Goal: Task Accomplishment & Management: Manage account settings

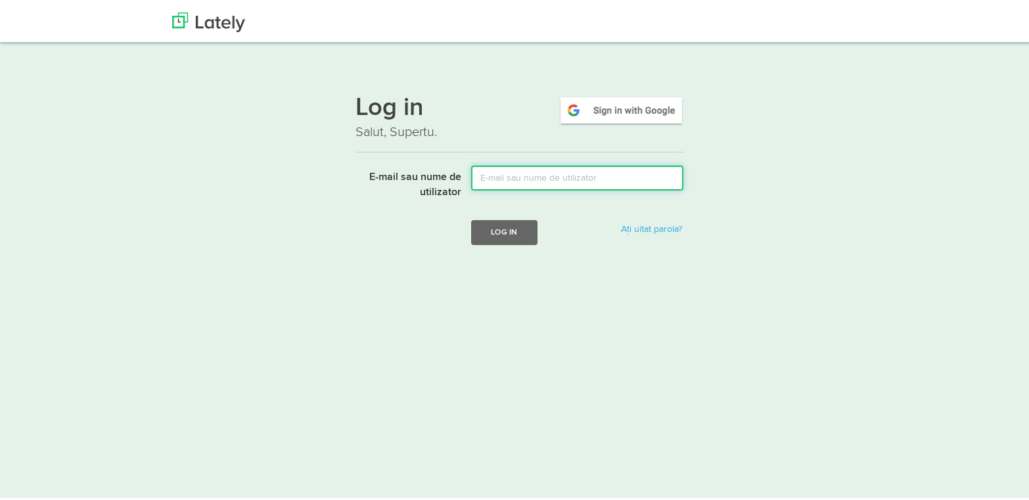
click at [518, 178] on input "E-mail sau nume de utilizator" at bounding box center [577, 175] width 212 height 25
type input "das.sever@yahoo.com"
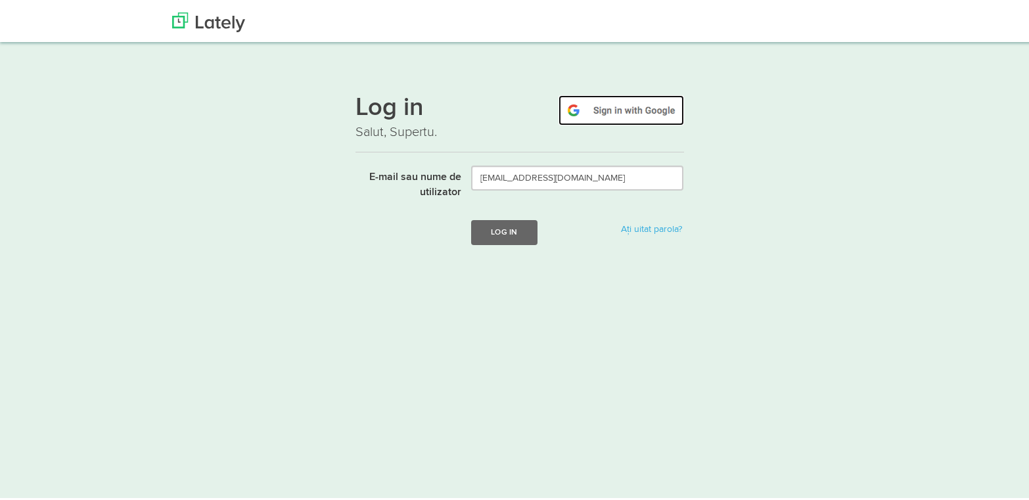
click at [650, 109] on img at bounding box center [622, 108] width 126 height 30
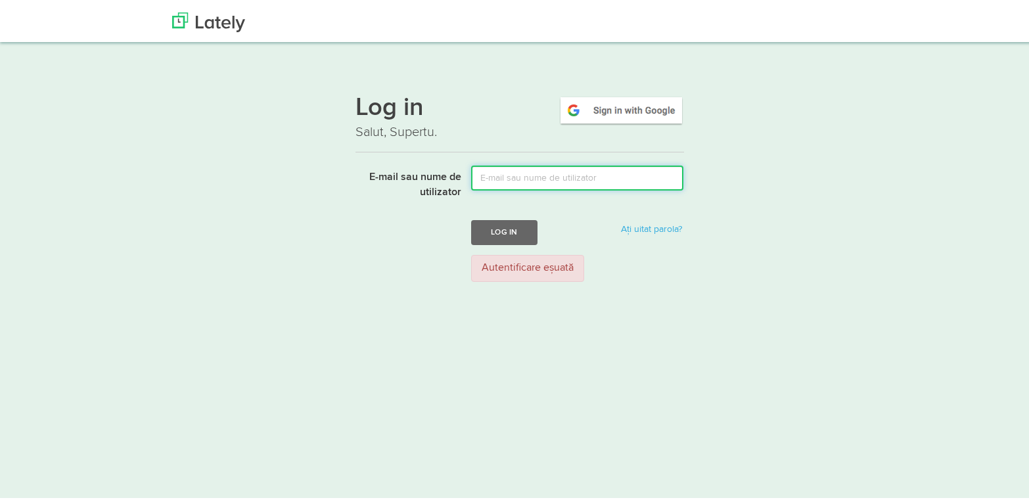
click at [503, 181] on input "E-mail sau nume de utilizator" at bounding box center [577, 175] width 212 height 25
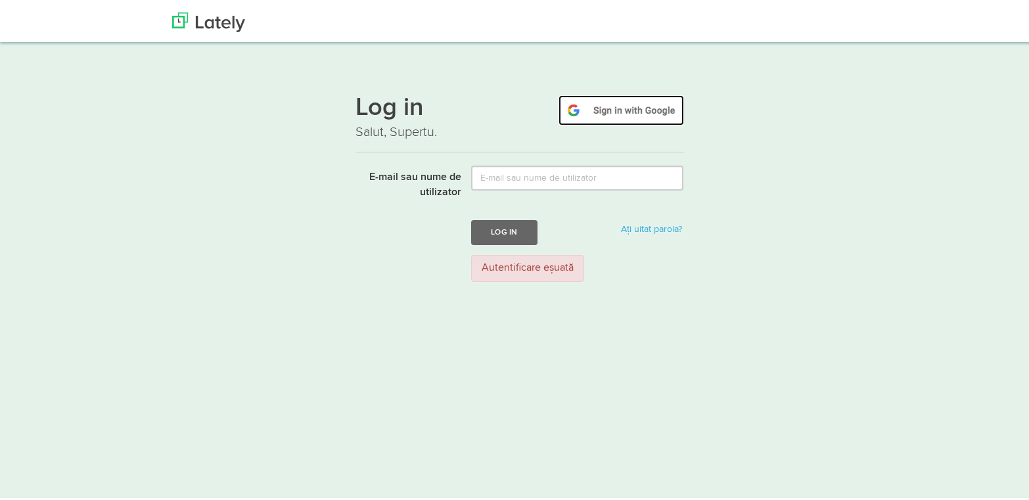
click at [638, 101] on img at bounding box center [622, 108] width 126 height 30
click at [617, 112] on img at bounding box center [622, 108] width 126 height 30
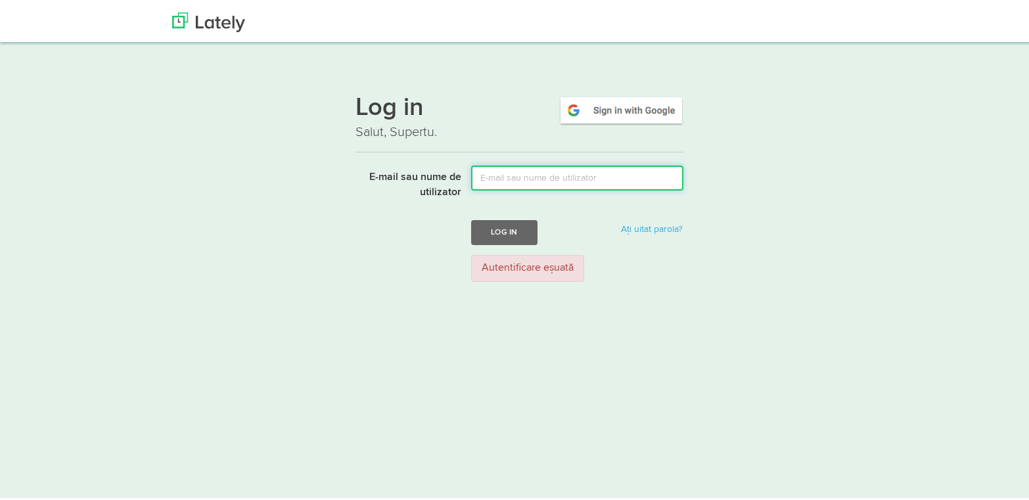
click at [528, 181] on input "E-mail sau nume de utilizator" at bounding box center [577, 175] width 212 height 25
type input "das;sevr1@gmail;com"
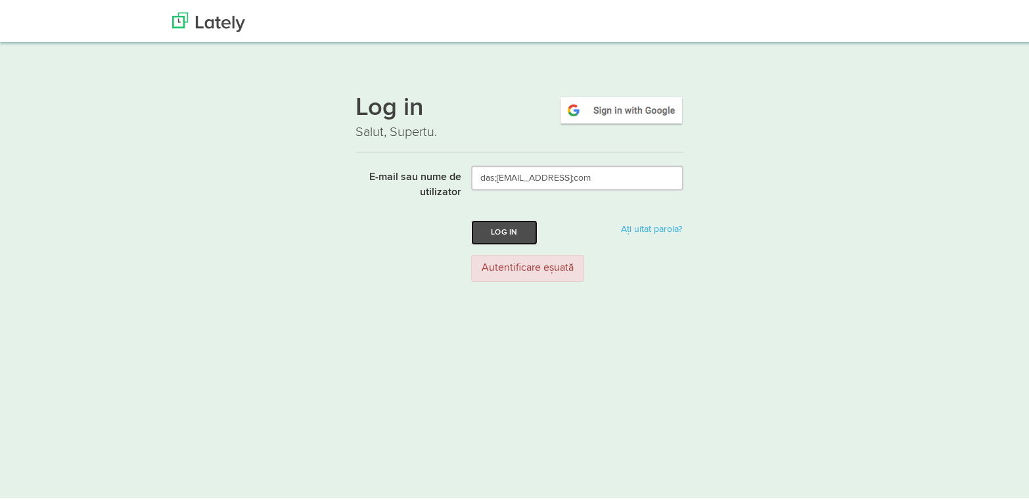
click at [496, 232] on font "Log in" at bounding box center [504, 229] width 26 height 8
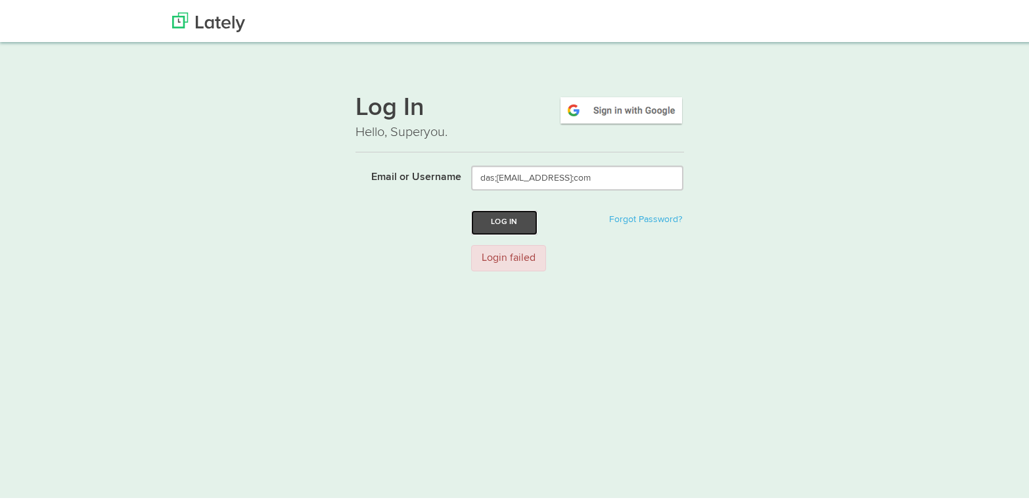
click at [495, 218] on button "Log In" at bounding box center [504, 220] width 66 height 24
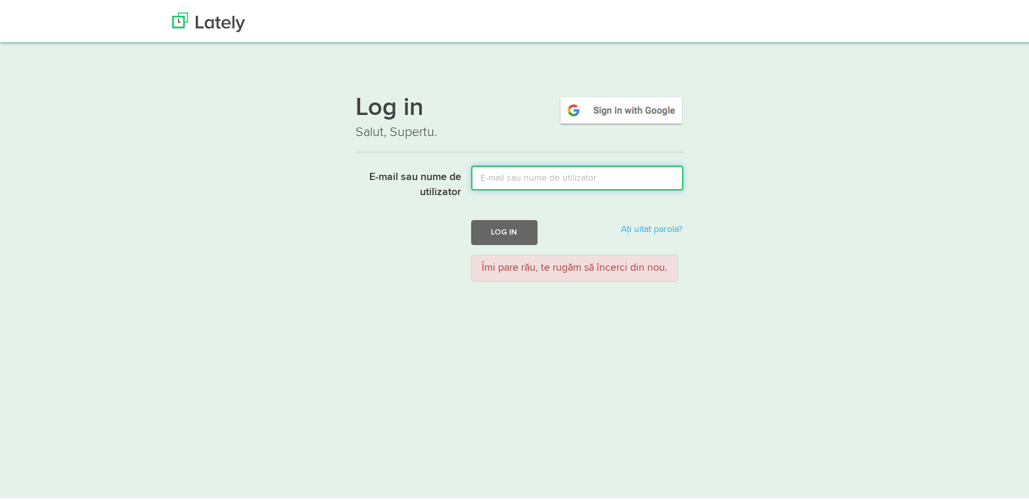
click at [513, 172] on input "E-mail sau nume de utilizator" at bounding box center [577, 175] width 212 height 25
type input "das.sever@yahoo.com"
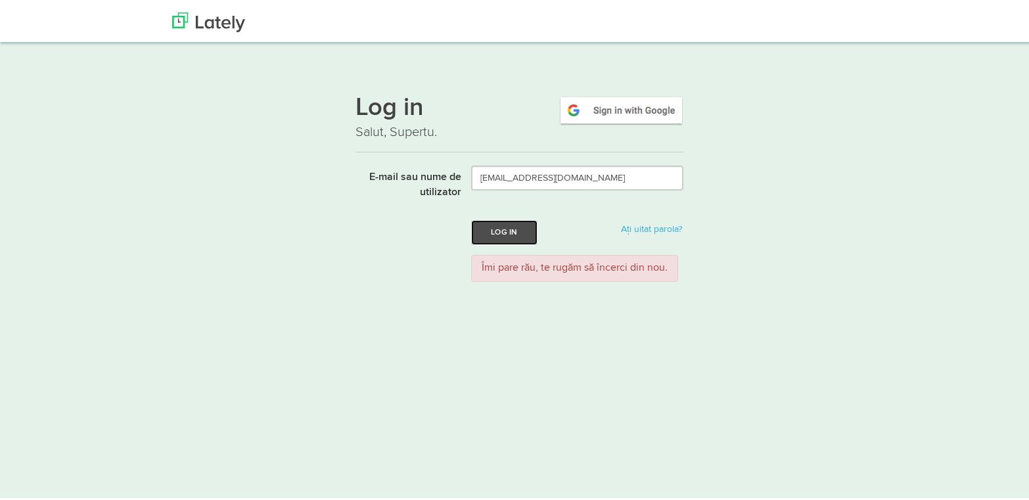
click at [491, 229] on font "Log in" at bounding box center [504, 229] width 26 height 8
click at [663, 226] on font "Aţi uitat parola?" at bounding box center [651, 226] width 61 height 9
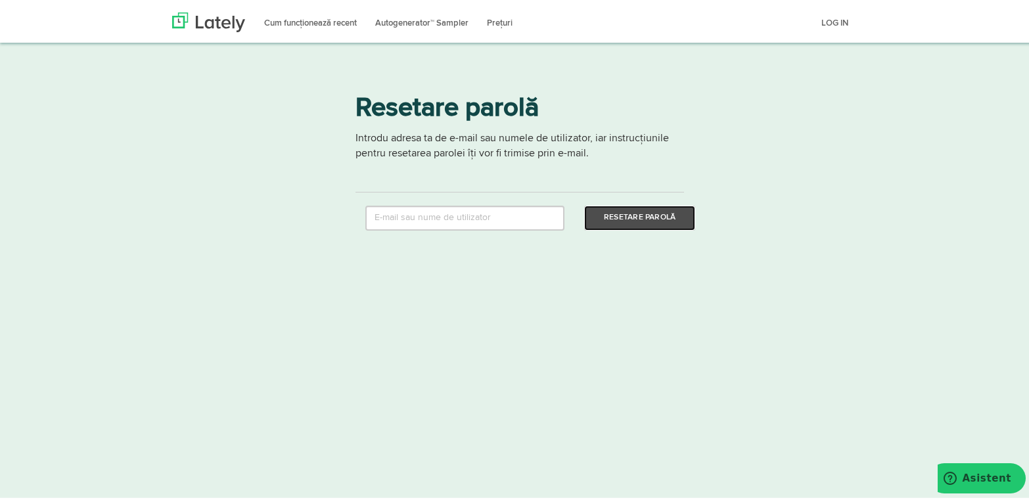
click at [646, 217] on font "Resetare parolă" at bounding box center [640, 215] width 72 height 8
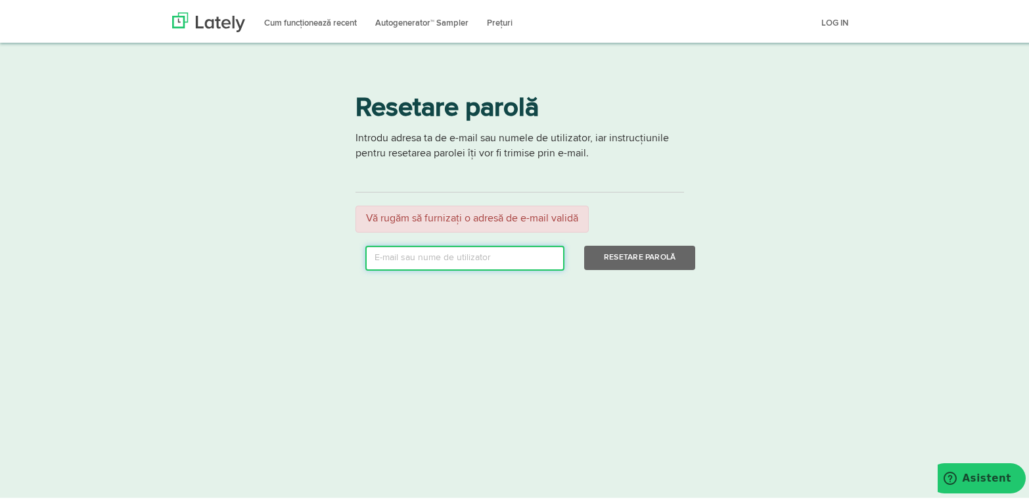
click at [402, 260] on input "email" at bounding box center [464, 255] width 199 height 25
type input "das.sever@yahoo.com"
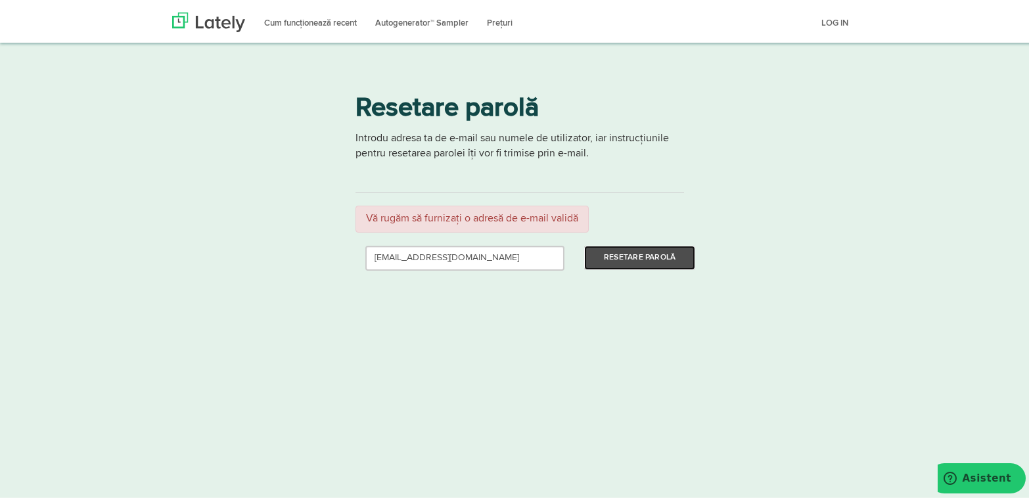
click at [637, 259] on font "Resetare parolă" at bounding box center [640, 255] width 72 height 8
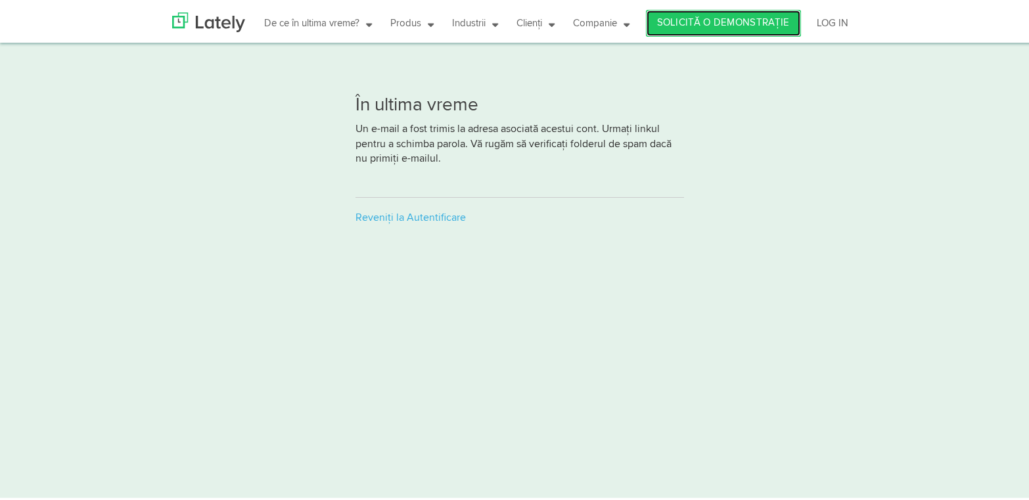
click at [739, 26] on font "SOLICITĂ O DEMONSTRAȚIE" at bounding box center [723, 21] width 133 height 10
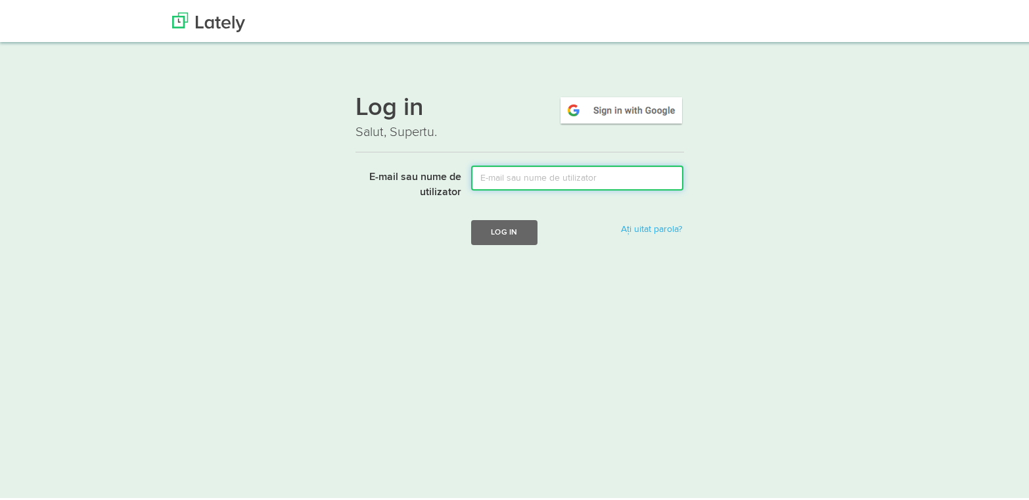
click at [502, 175] on input "E-mail sau nume de utilizator" at bounding box center [577, 175] width 212 height 25
type input "[EMAIL_ADDRESS][DOMAIN_NAME]"
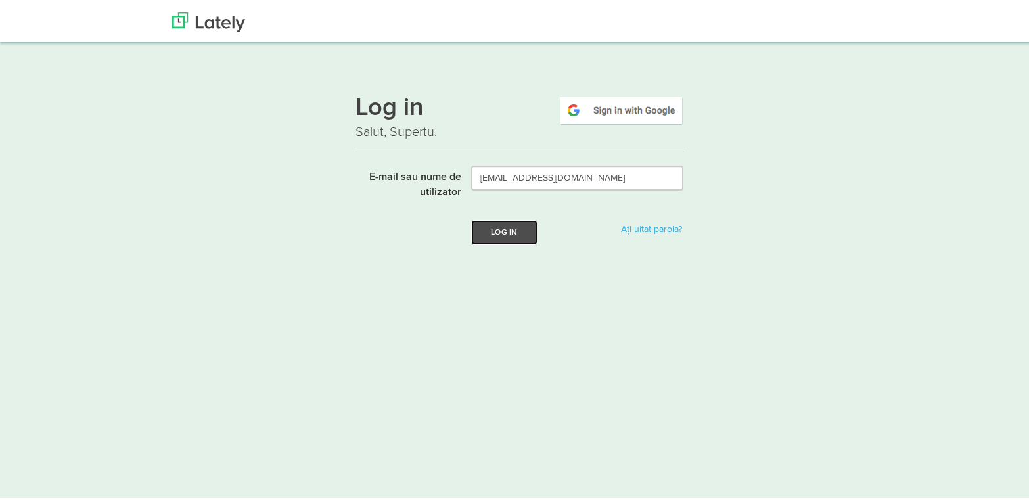
click at [502, 229] on font "Log in" at bounding box center [504, 229] width 26 height 8
